Goal: Information Seeking & Learning: Learn about a topic

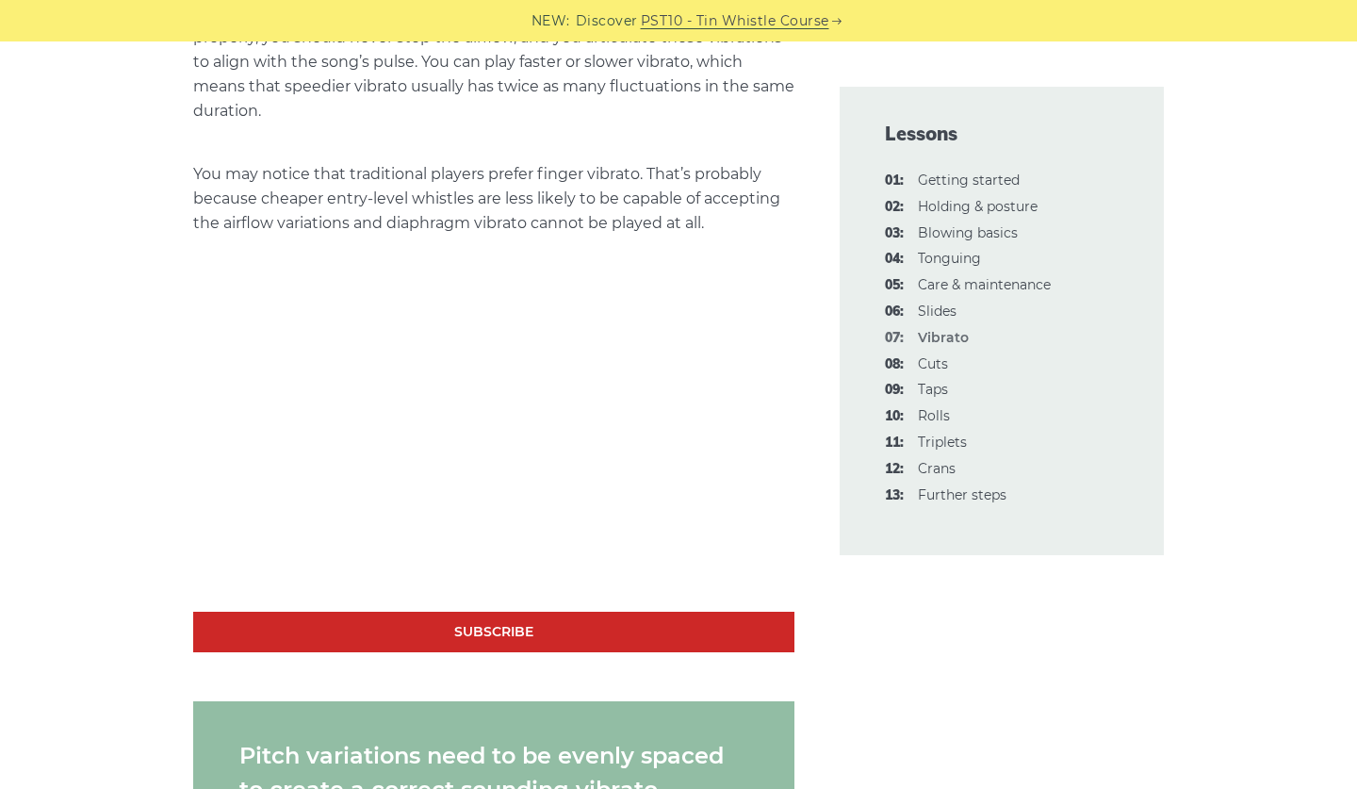
scroll to position [1663, 0]
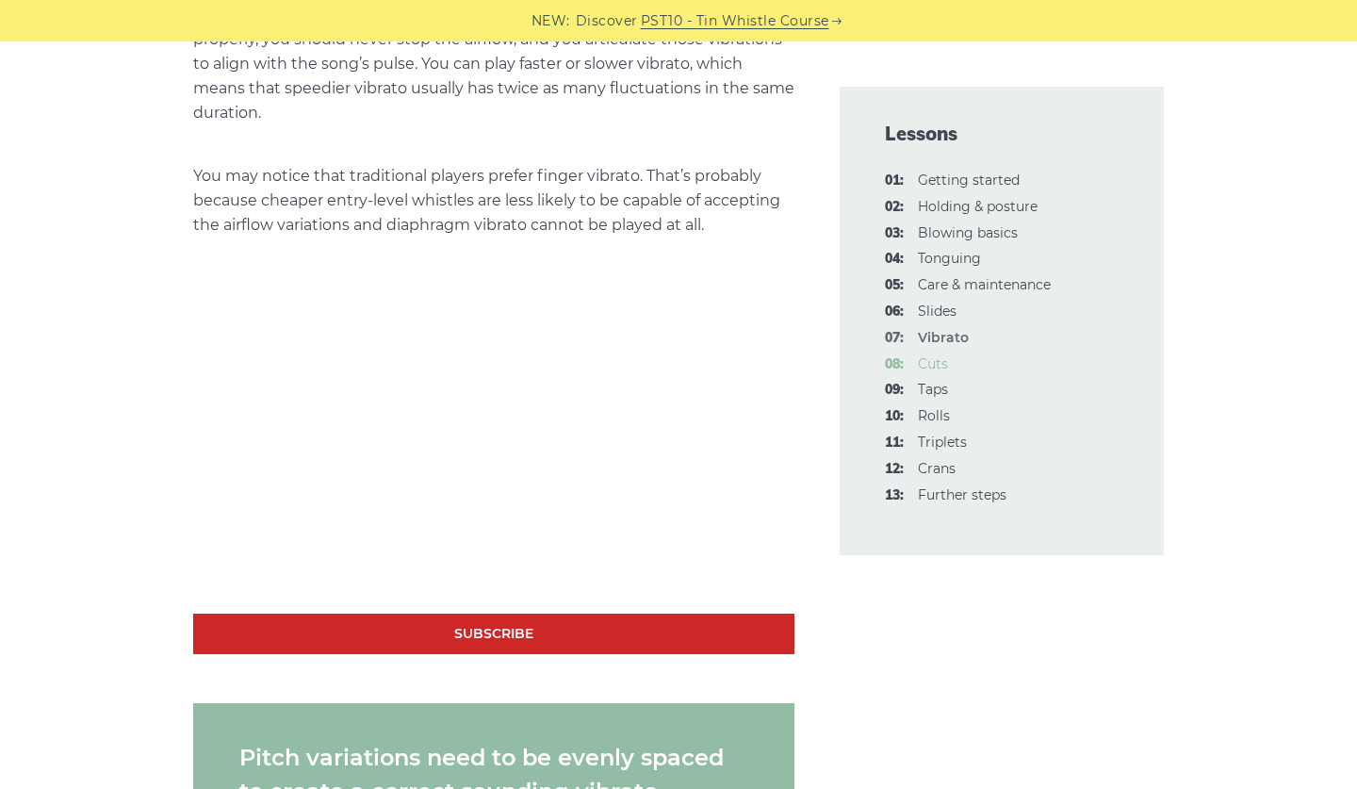
click at [936, 360] on link "08: Cuts" at bounding box center [933, 363] width 30 height 17
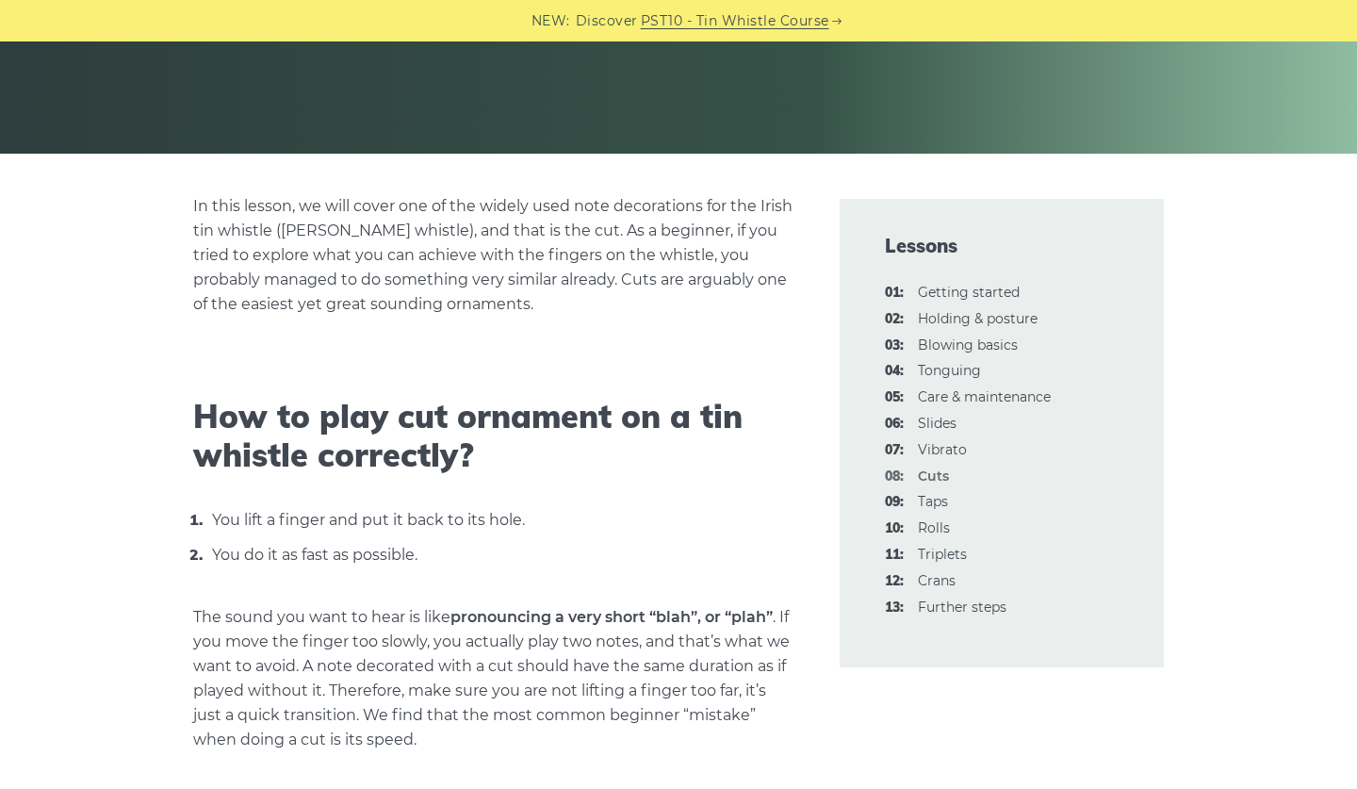
scroll to position [340, 0]
click at [929, 495] on link "09: Taps" at bounding box center [933, 502] width 30 height 17
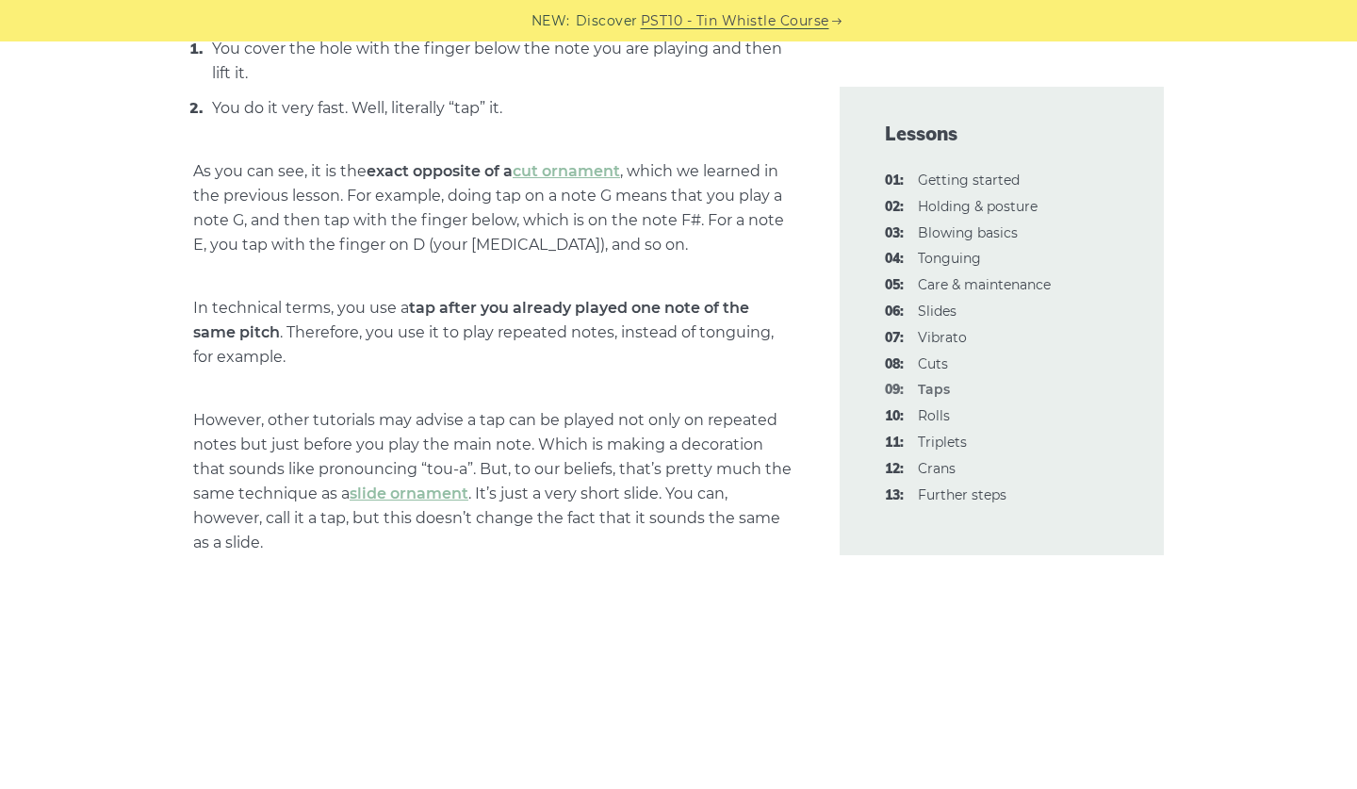
scroll to position [886, 0]
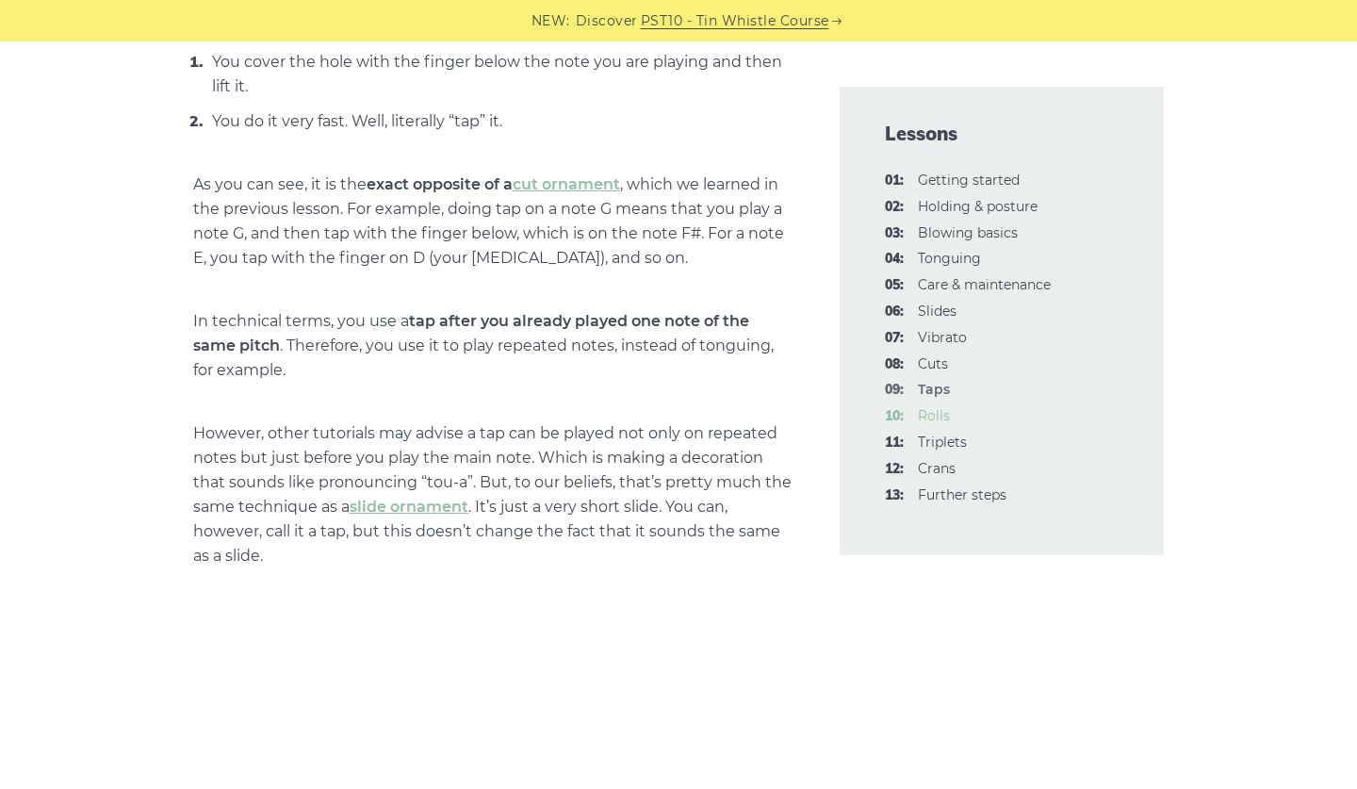
click at [929, 411] on link "10: Rolls" at bounding box center [934, 415] width 32 height 17
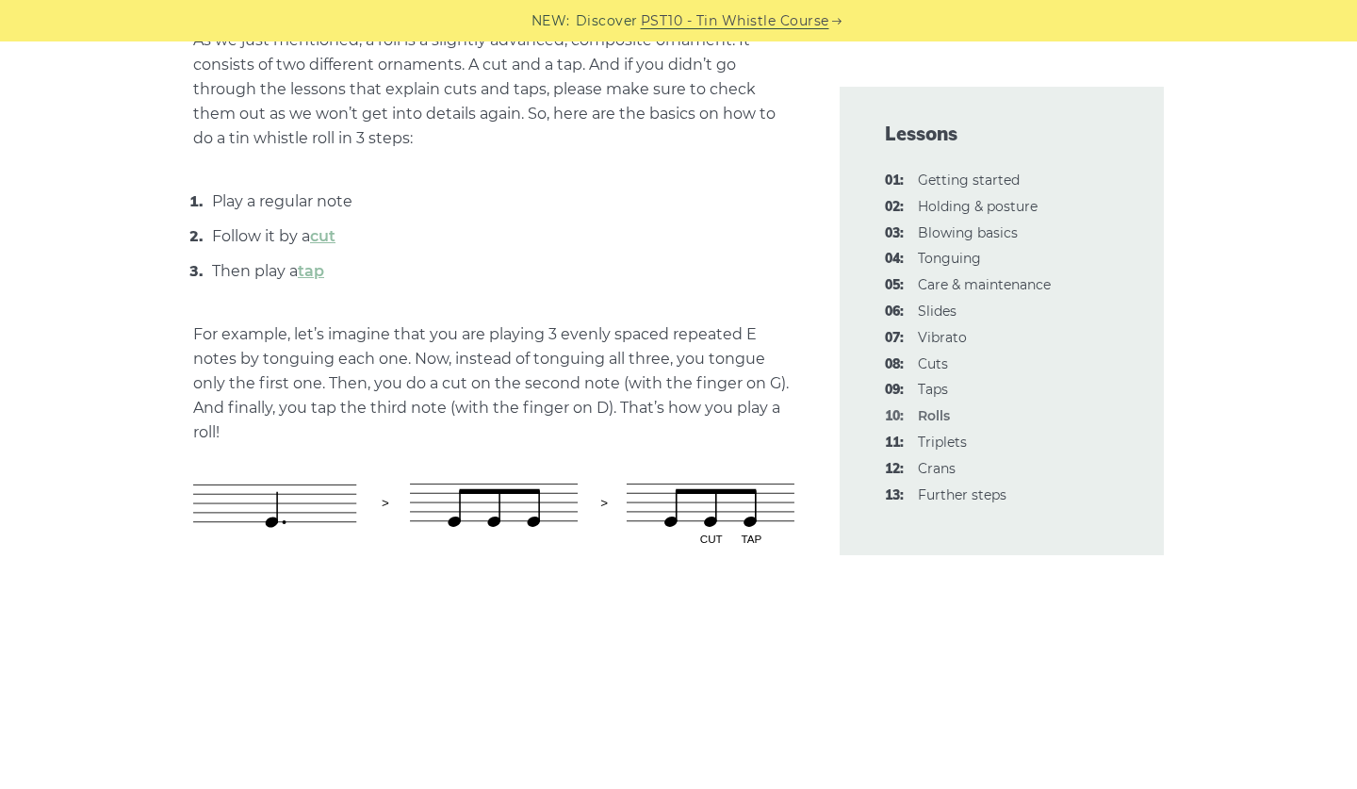
scroll to position [861, 0]
